Goal: Connect with others: Connect with others

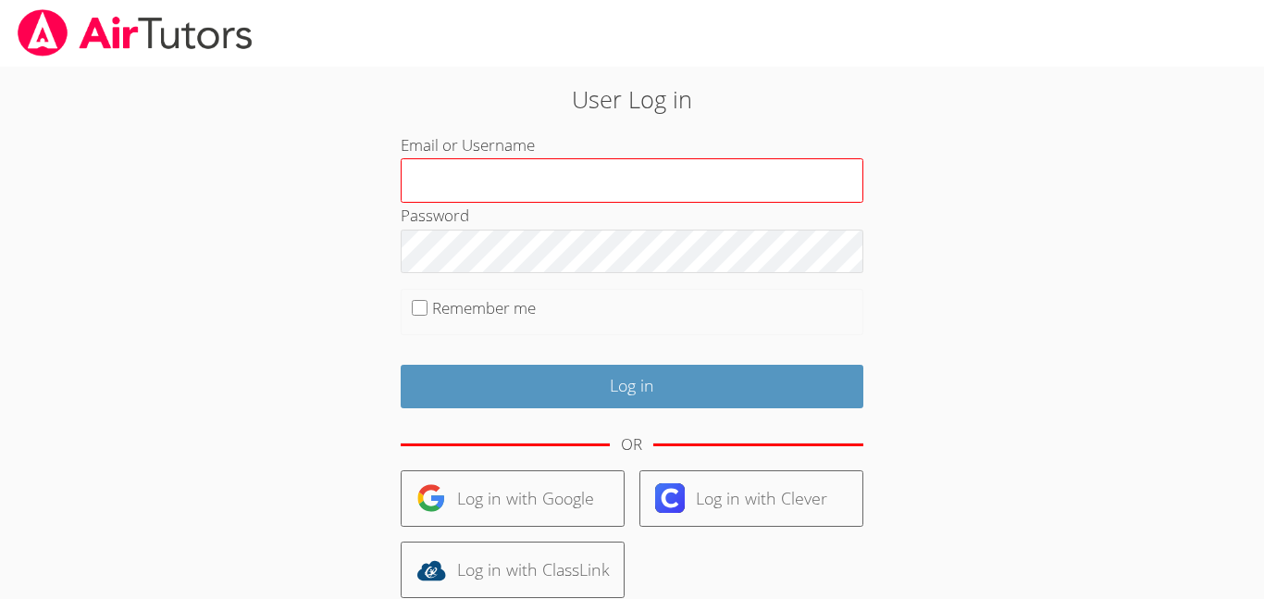
click at [605, 179] on input "Email or Username" at bounding box center [632, 180] width 463 height 44
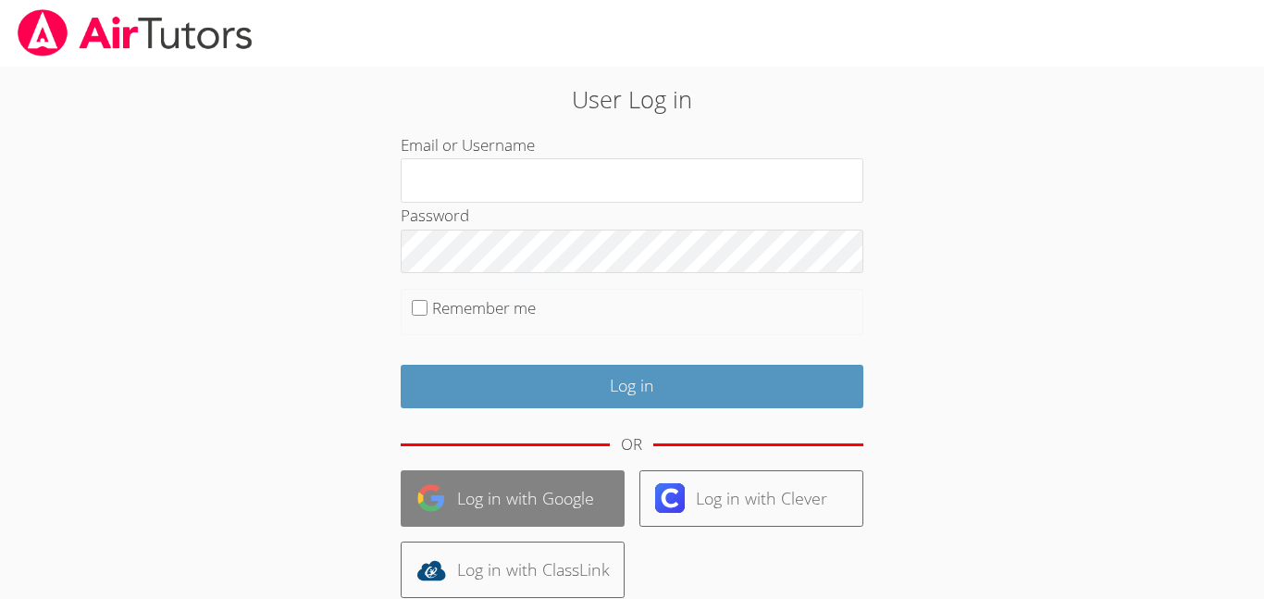
click at [488, 518] on link "Log in with Google" at bounding box center [513, 498] width 224 height 56
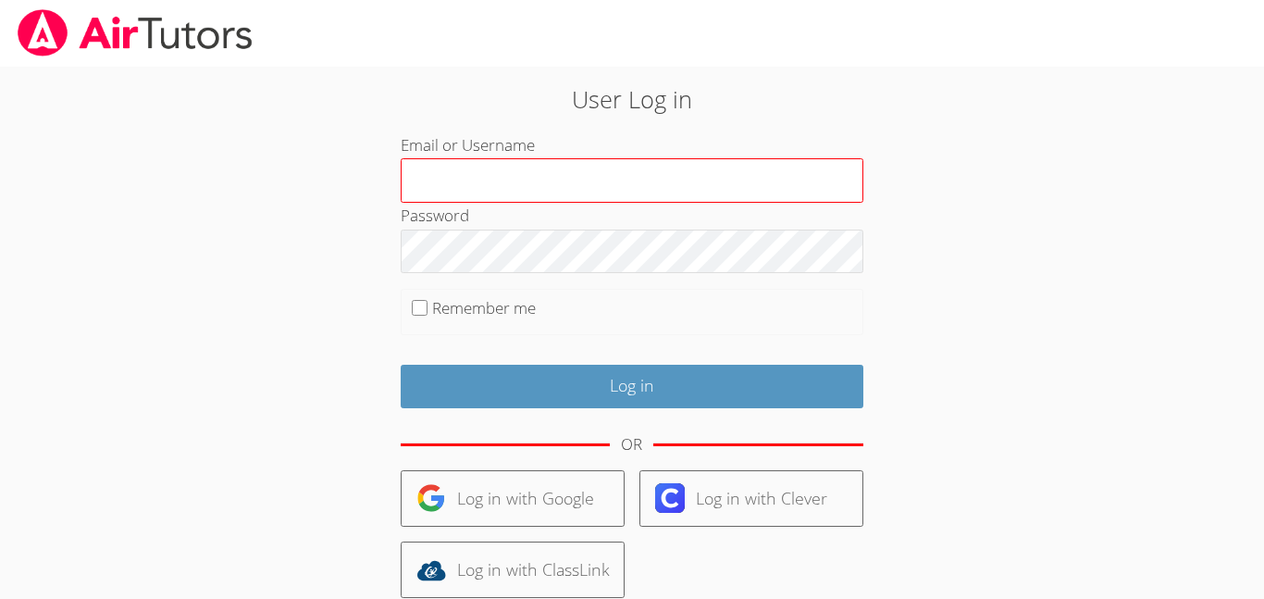
scroll to position [148, 0]
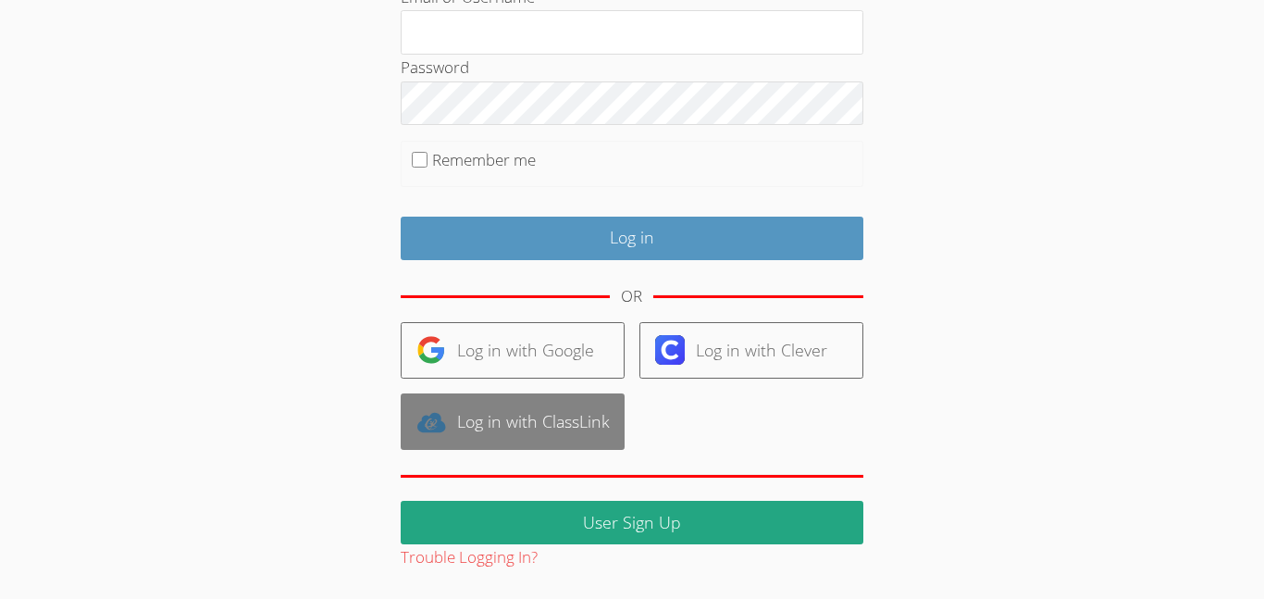
click at [598, 414] on link "Log in with ClassLink" at bounding box center [513, 421] width 224 height 56
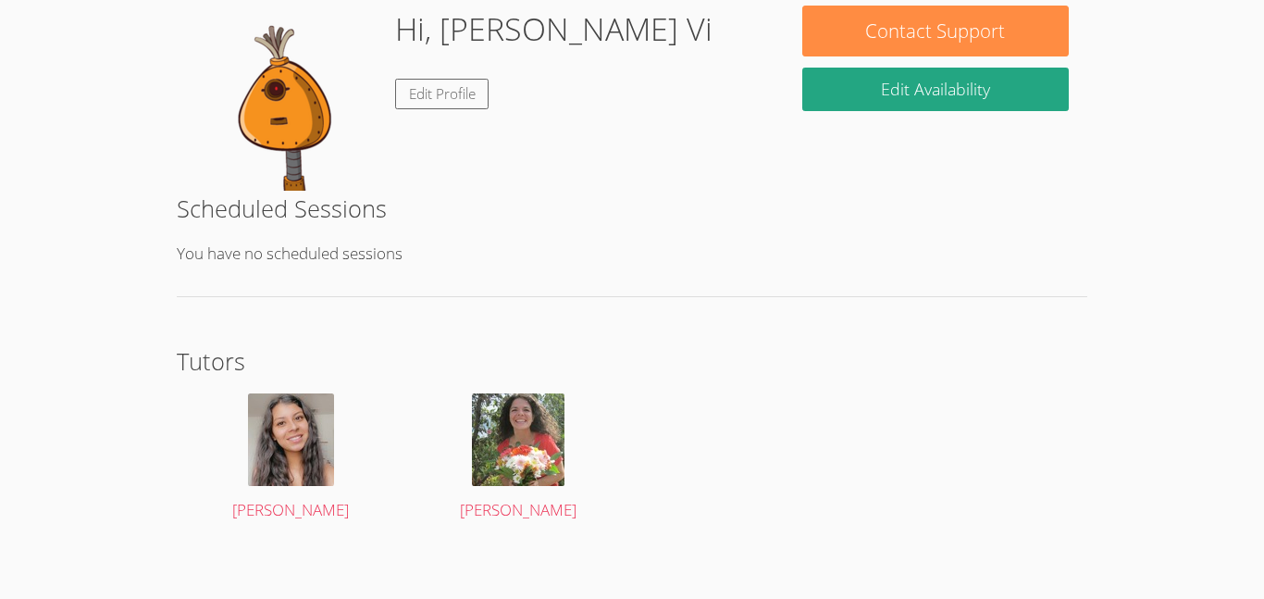
scroll to position [304, 0]
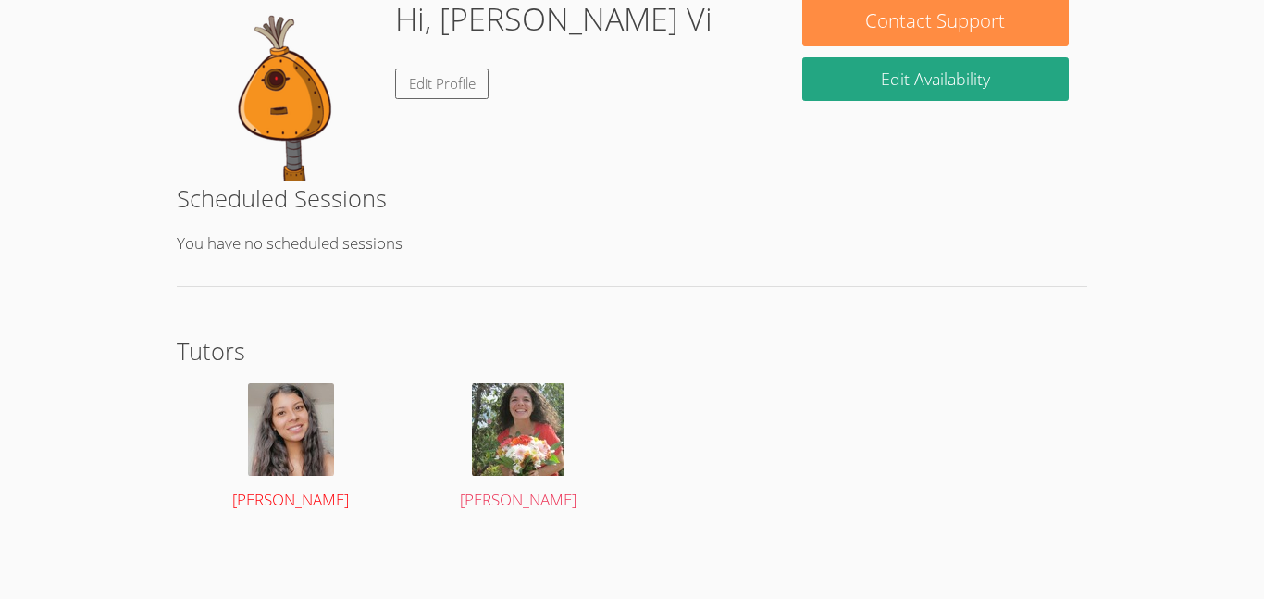
click at [284, 427] on img at bounding box center [291, 429] width 86 height 93
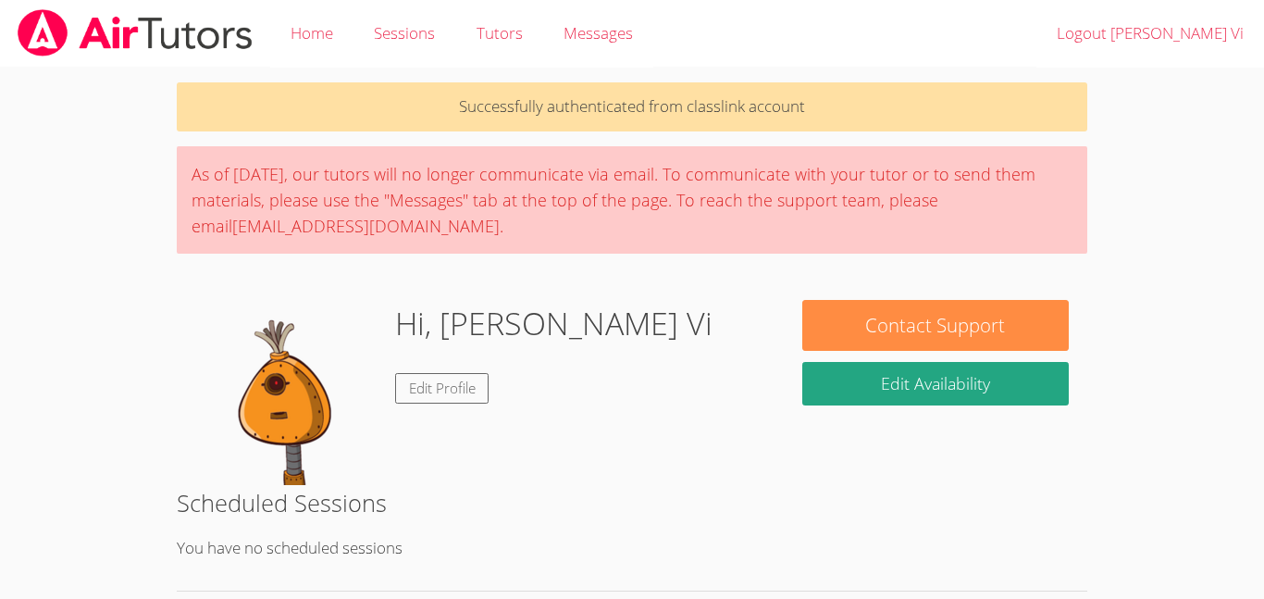
scroll to position [304, 0]
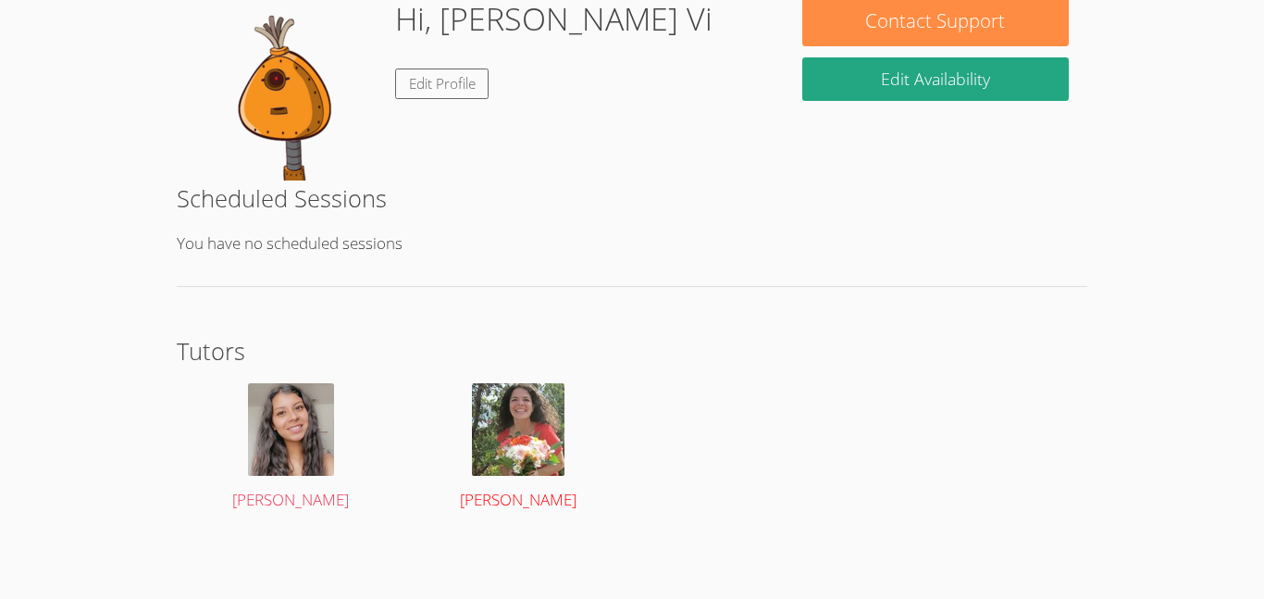
click at [531, 492] on span "Lisa Batuski" at bounding box center [518, 499] width 117 height 21
